Goal: Find contact information: Find contact information

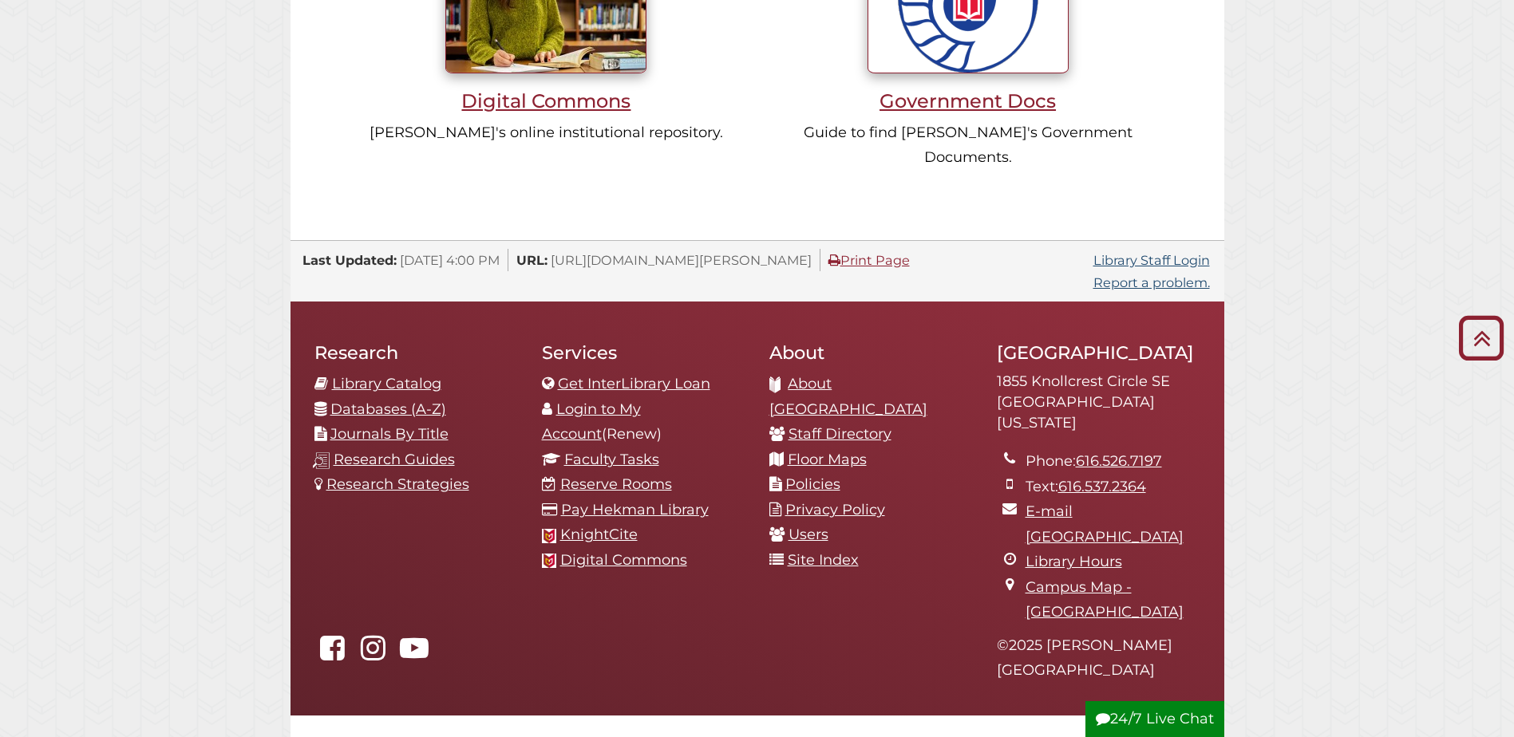
scroll to position [1577, 0]
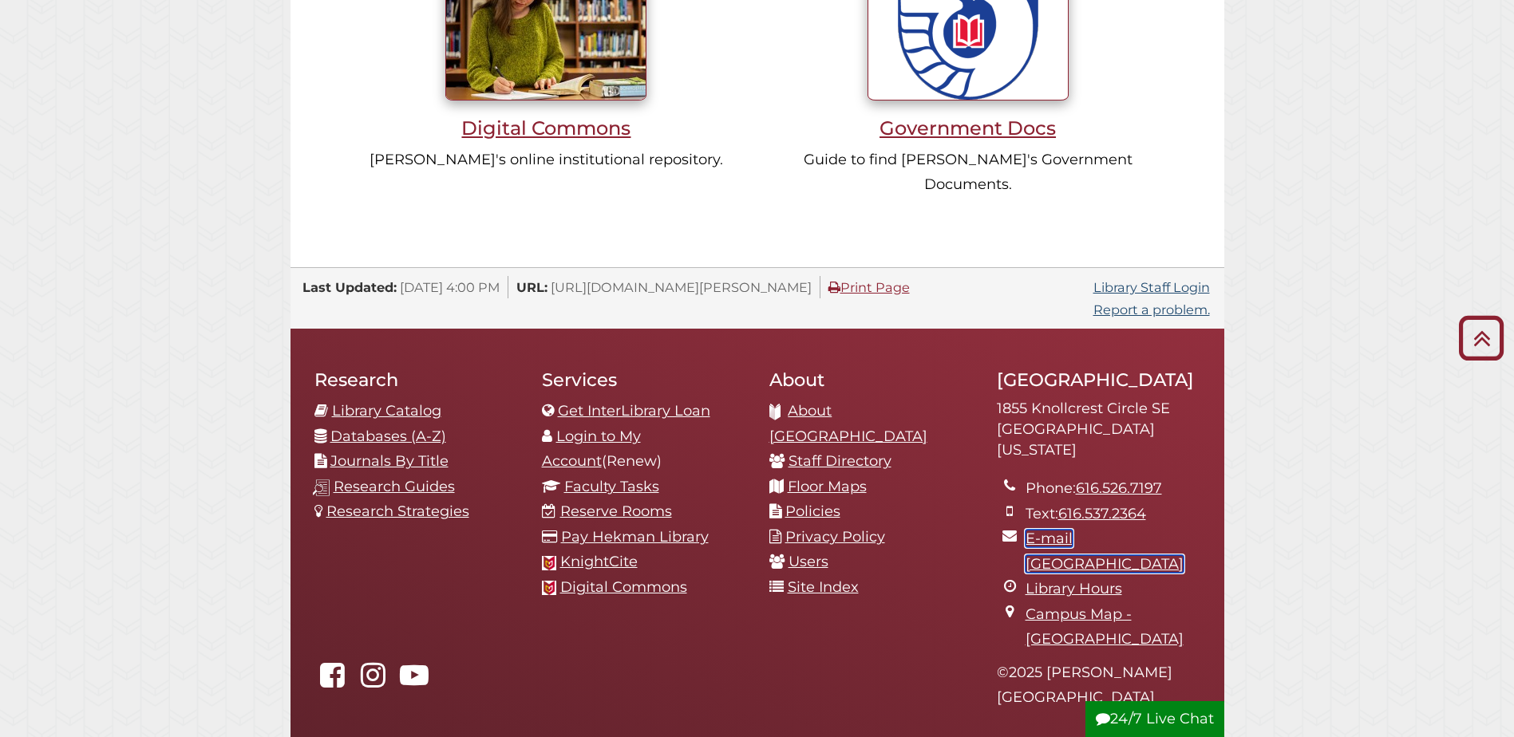
click at [1045, 530] on link "E-mail [GEOGRAPHIC_DATA]" at bounding box center [1104, 551] width 158 height 43
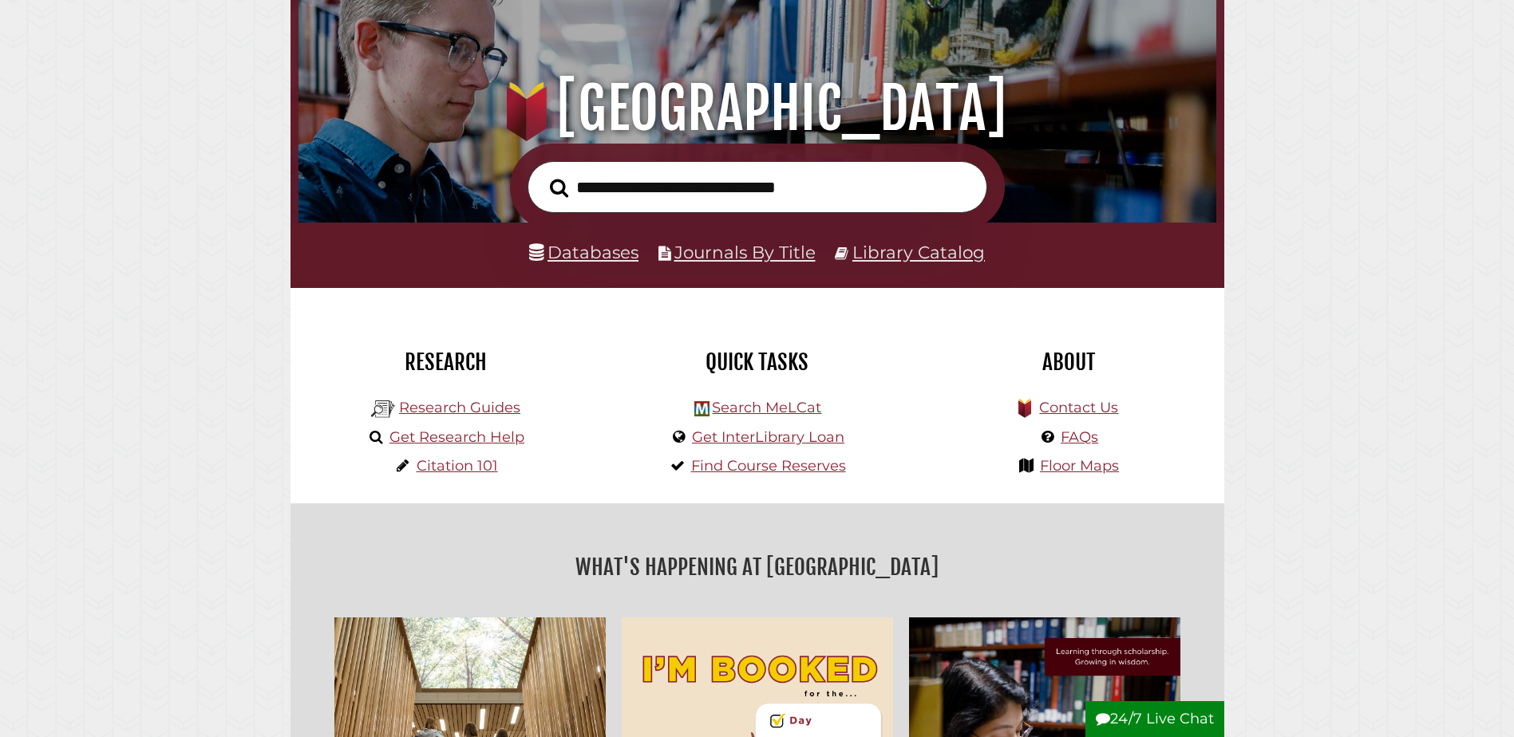
scroll to position [319, 0]
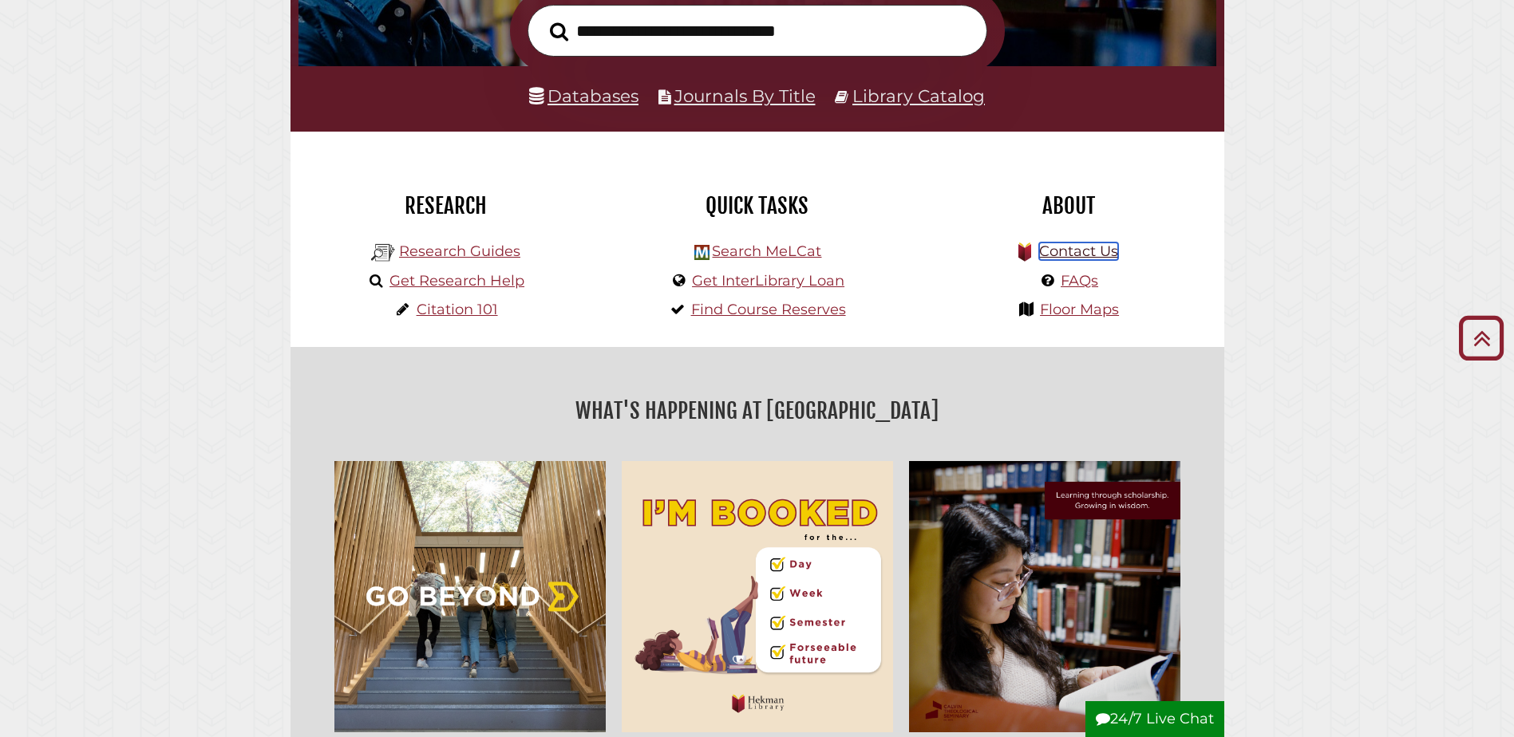
click at [1061, 254] on link "Contact Us" at bounding box center [1078, 252] width 79 height 18
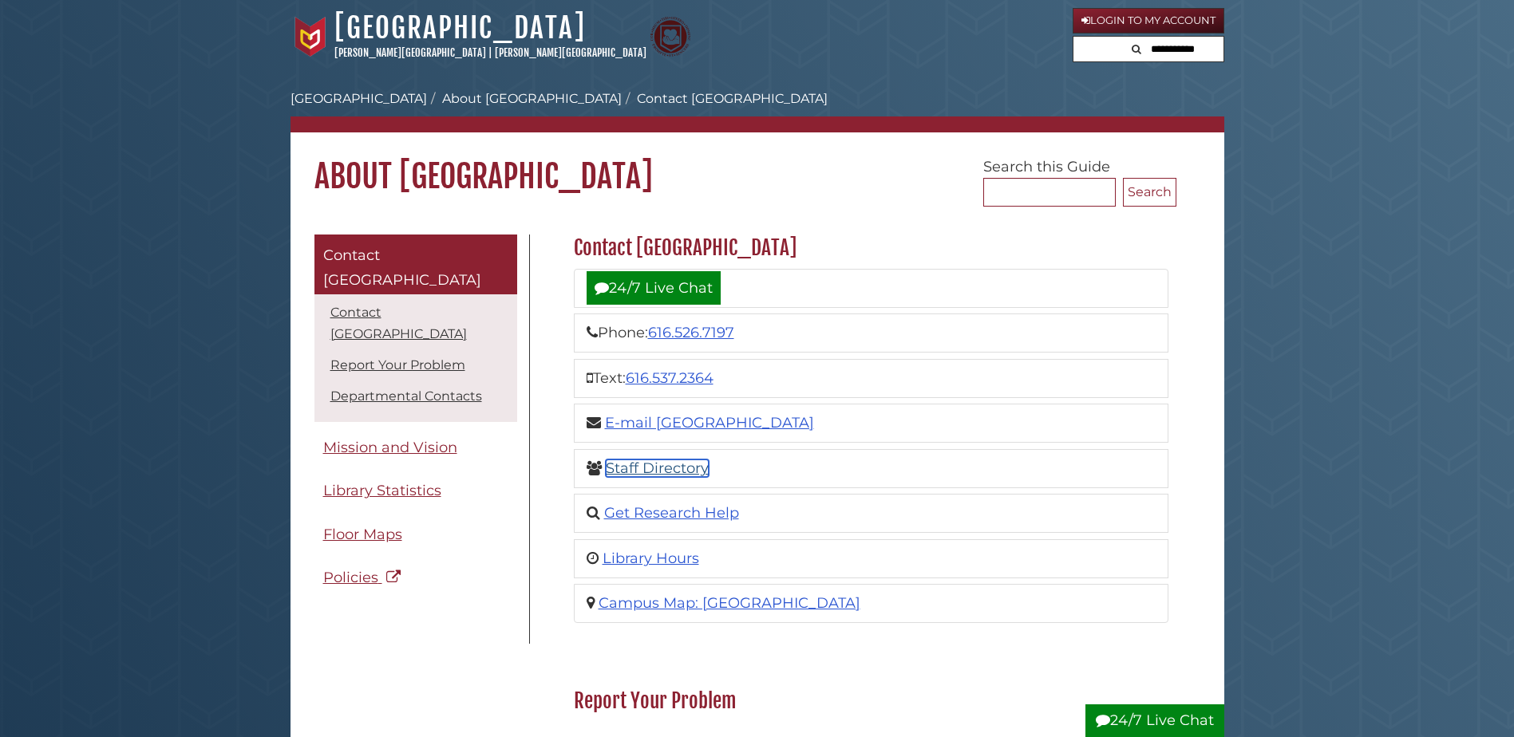
click at [630, 462] on link "Staff Directory" at bounding box center [657, 469] width 103 height 18
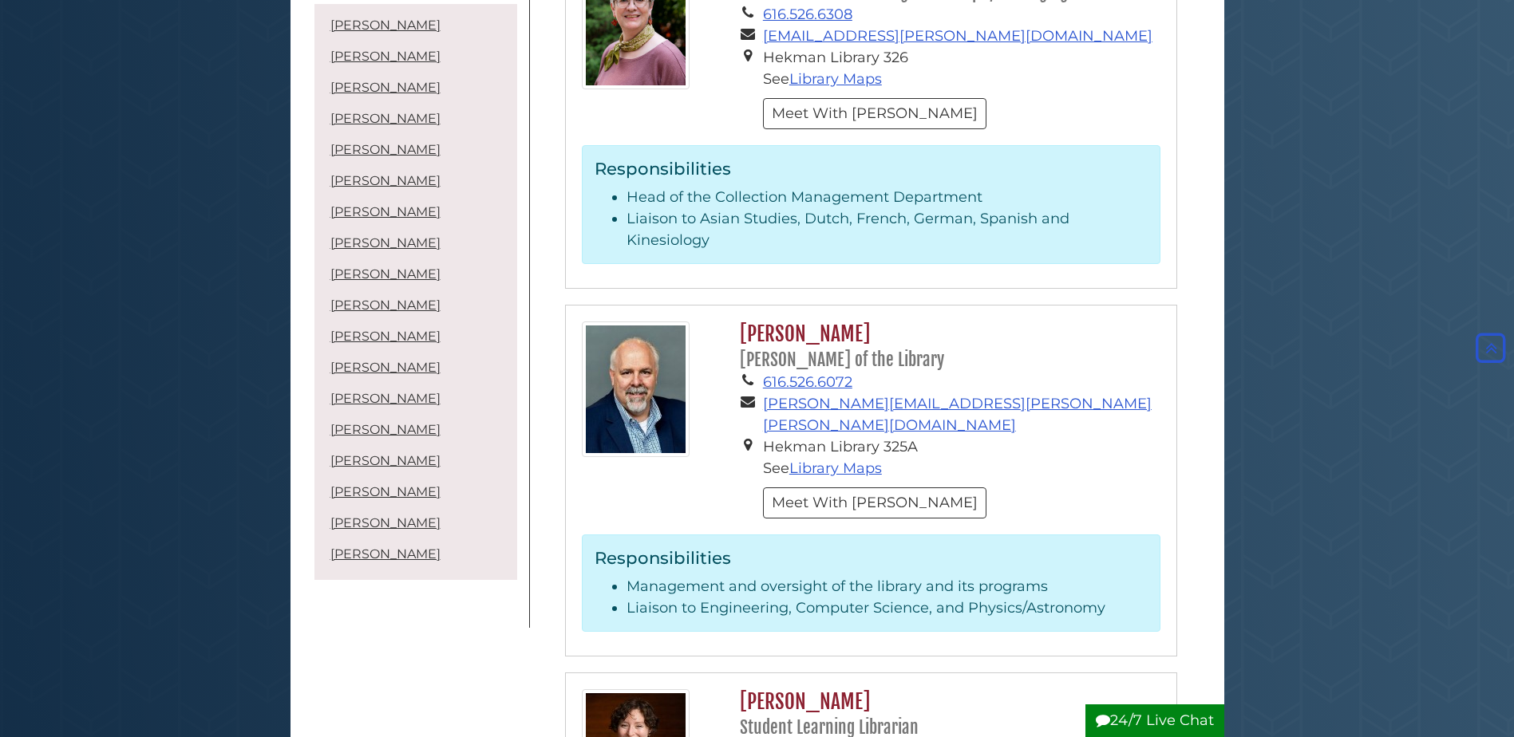
scroll to position [4149, 0]
